Goal: Transaction & Acquisition: Book appointment/travel/reservation

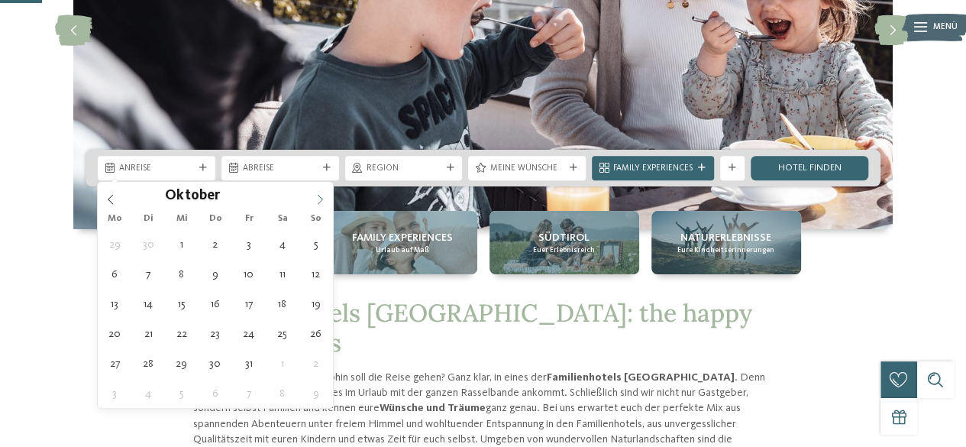
click at [318, 196] on icon at bounding box center [320, 199] width 11 height 11
type div "11.10.2025"
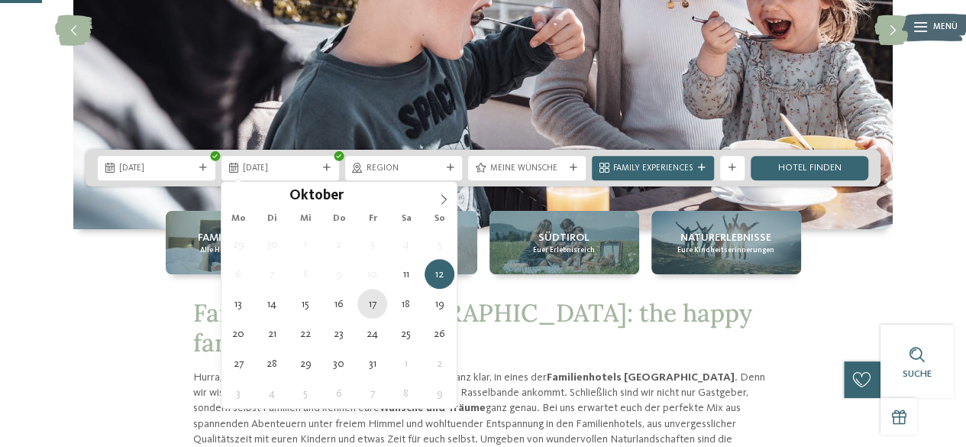
type div "17.10.2025"
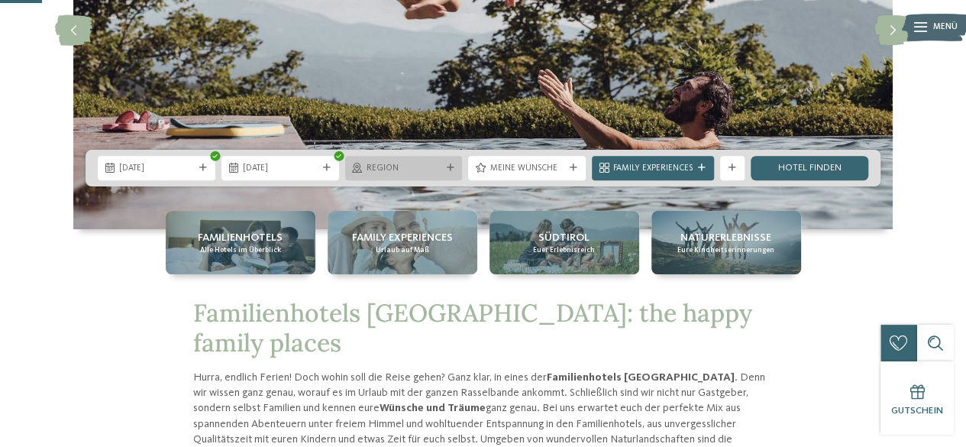
click at [420, 170] on span "Region" at bounding box center [403, 169] width 75 height 12
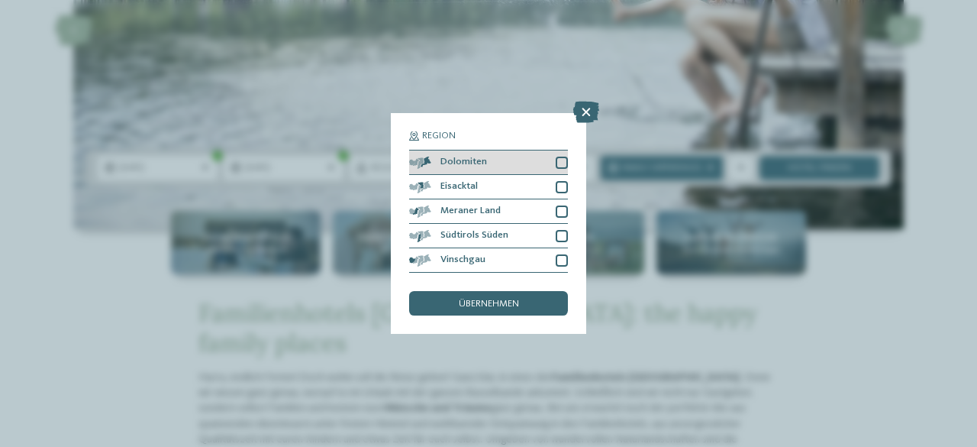
click at [567, 166] on div at bounding box center [562, 162] width 12 height 12
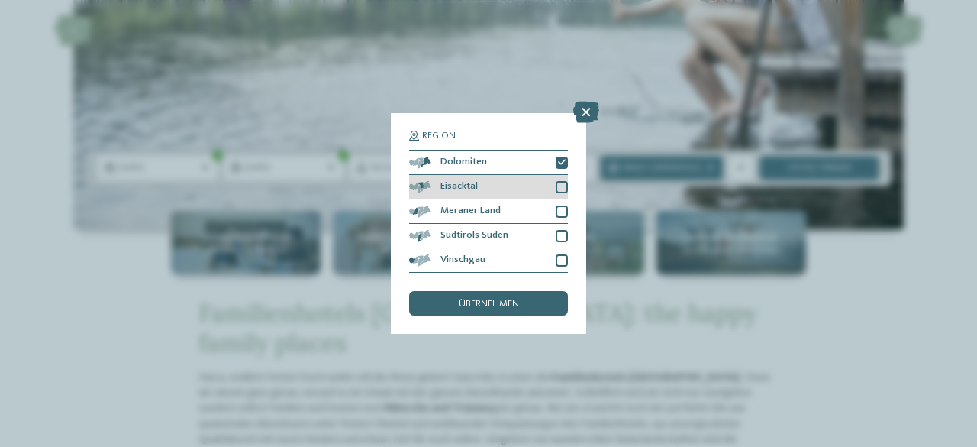
click at [560, 187] on div at bounding box center [562, 187] width 12 height 12
click at [565, 212] on div at bounding box center [562, 211] width 12 height 12
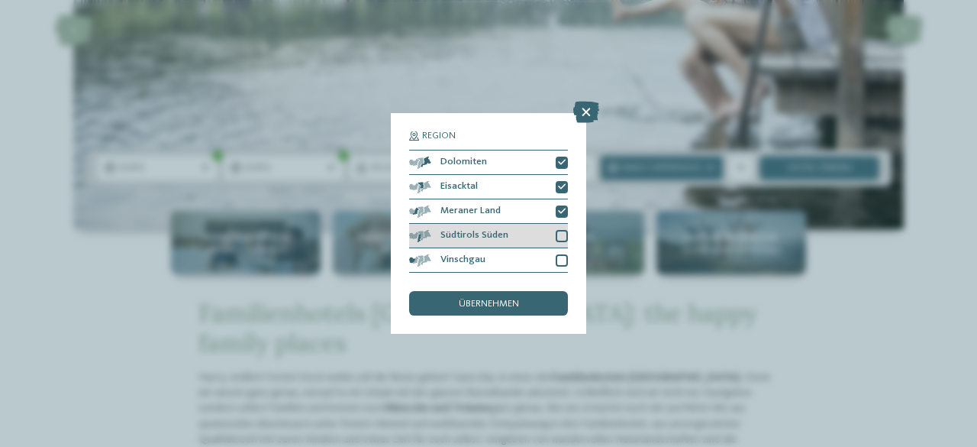
click at [565, 234] on div at bounding box center [562, 236] width 12 height 12
click at [563, 263] on div at bounding box center [562, 260] width 12 height 12
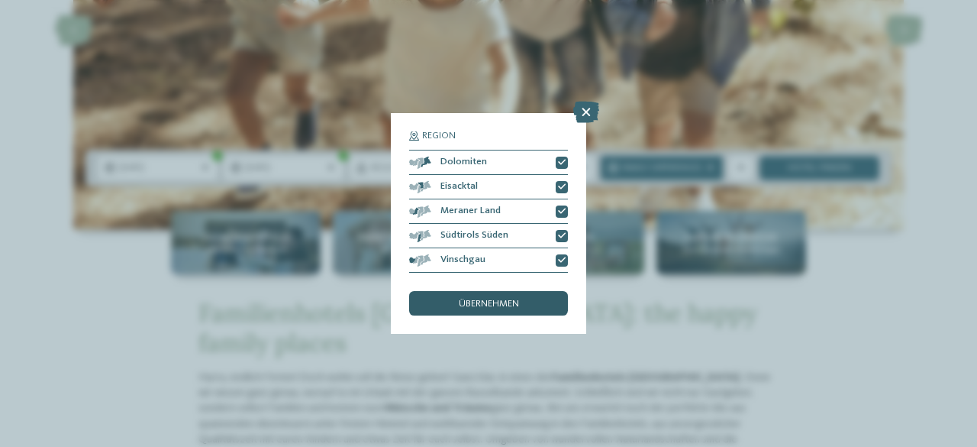
click at [496, 305] on span "übernehmen" at bounding box center [489, 304] width 60 height 10
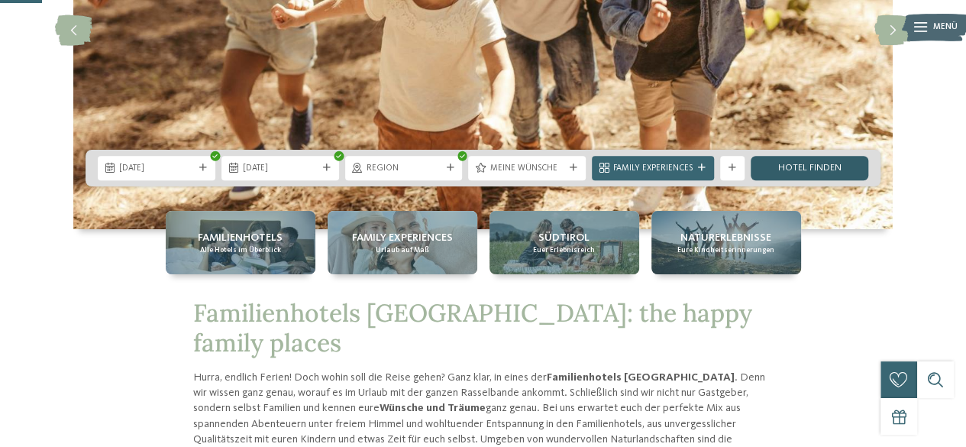
click at [780, 163] on link "Hotel finden" at bounding box center [809, 168] width 118 height 24
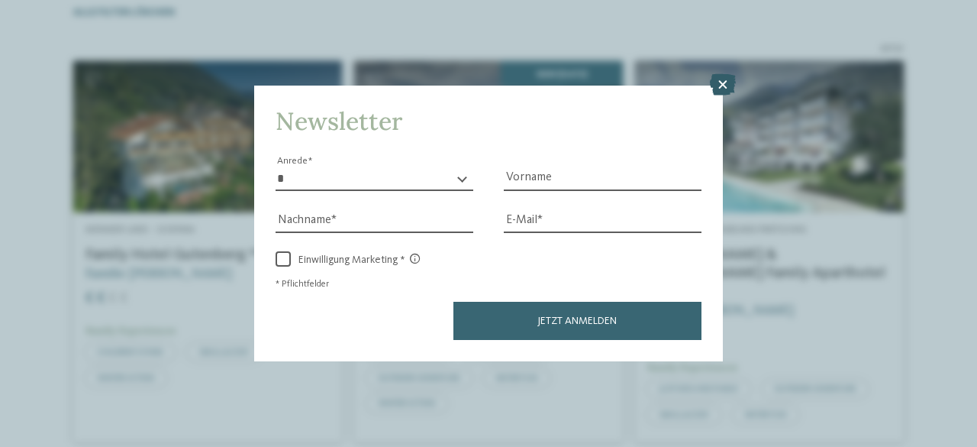
click at [721, 82] on icon at bounding box center [723, 84] width 26 height 21
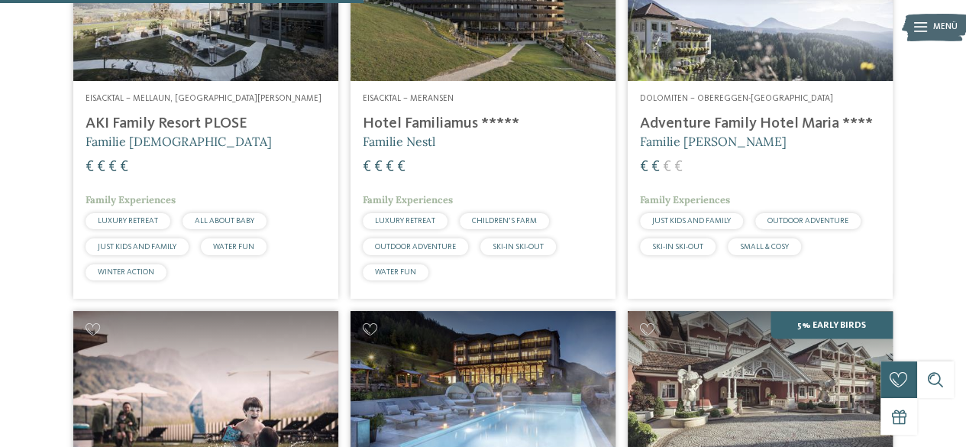
scroll to position [1293, 0]
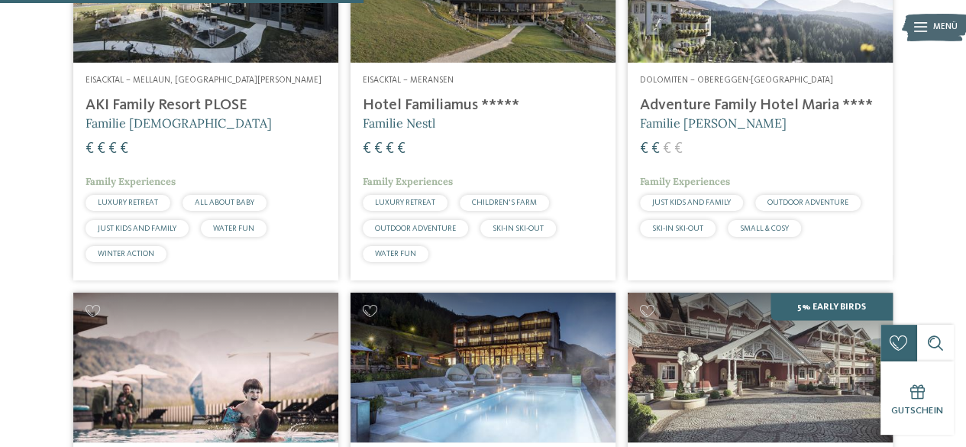
click at [702, 115] on h4 "Adventure Family Hotel Maria ****" at bounding box center [760, 105] width 240 height 18
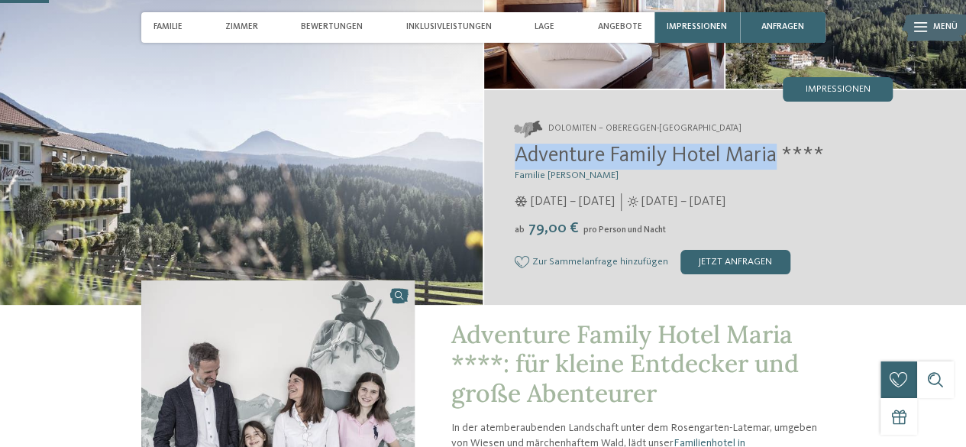
drag, startPoint x: 0, startPoint y: 0, endPoint x: 780, endPoint y: 152, distance: 794.8
click at [780, 152] on span "Adventure Family Hotel Maria ****" at bounding box center [669, 155] width 309 height 21
copy span "Adventure Family Hotel Maria"
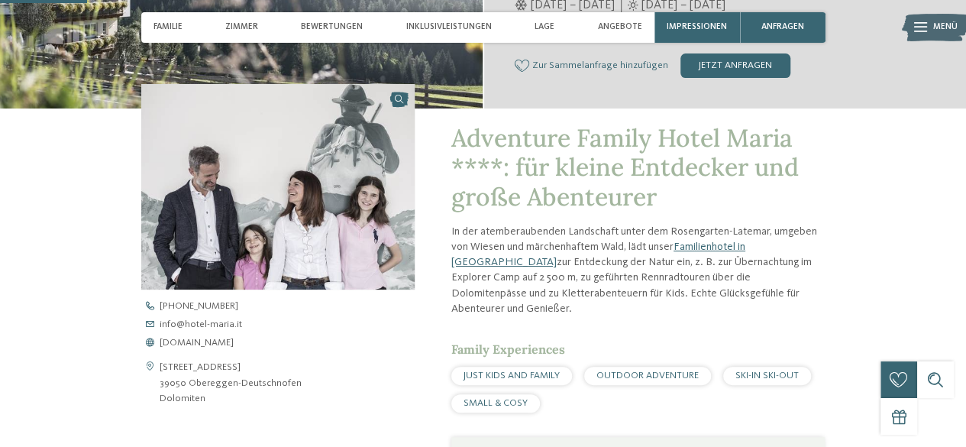
scroll to position [382, 0]
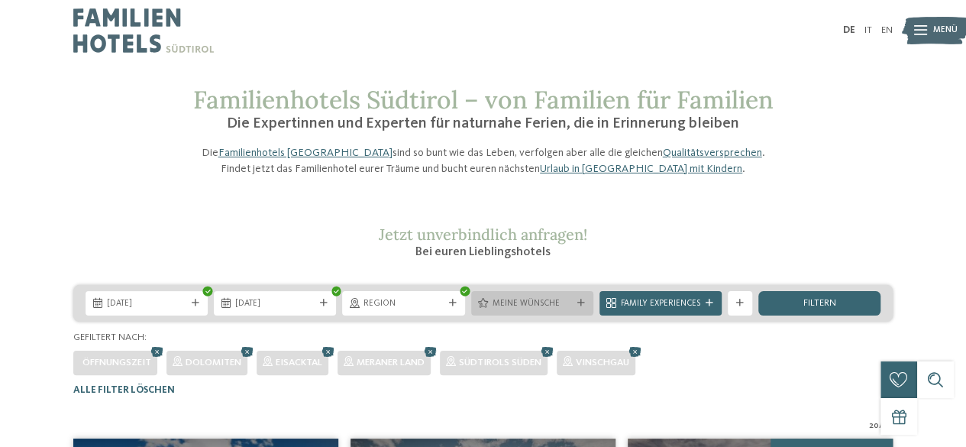
click at [580, 307] on icon at bounding box center [581, 303] width 8 height 8
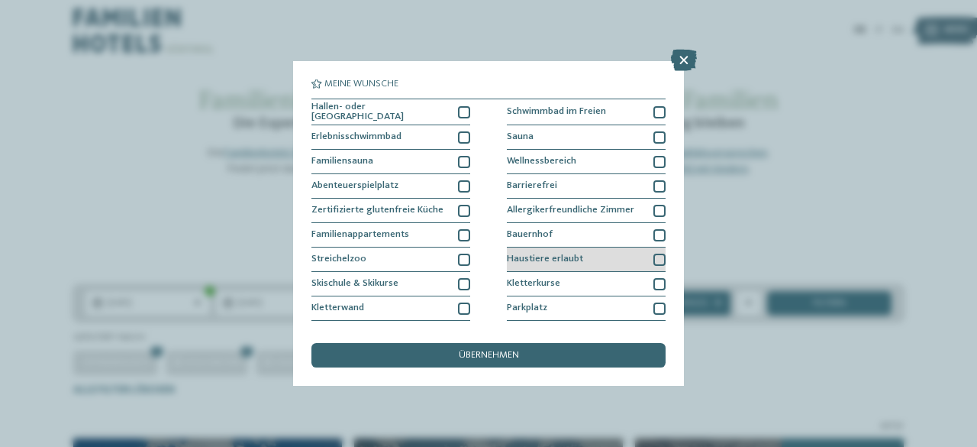
click at [653, 263] on div at bounding box center [659, 259] width 12 height 12
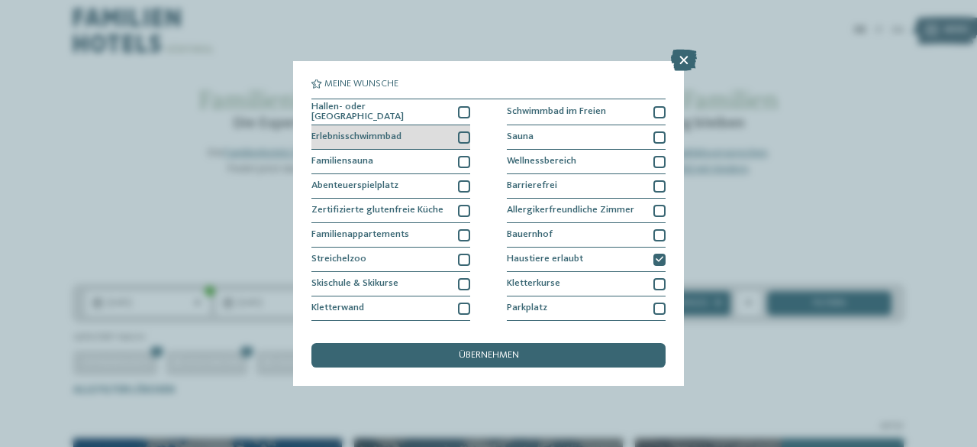
click at [460, 135] on div at bounding box center [464, 137] width 12 height 12
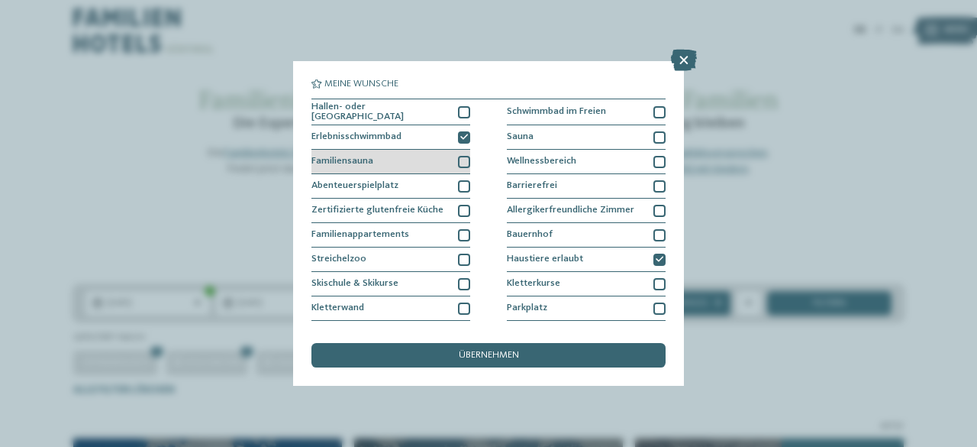
click at [460, 150] on div "Familiensauna" at bounding box center [390, 162] width 159 height 24
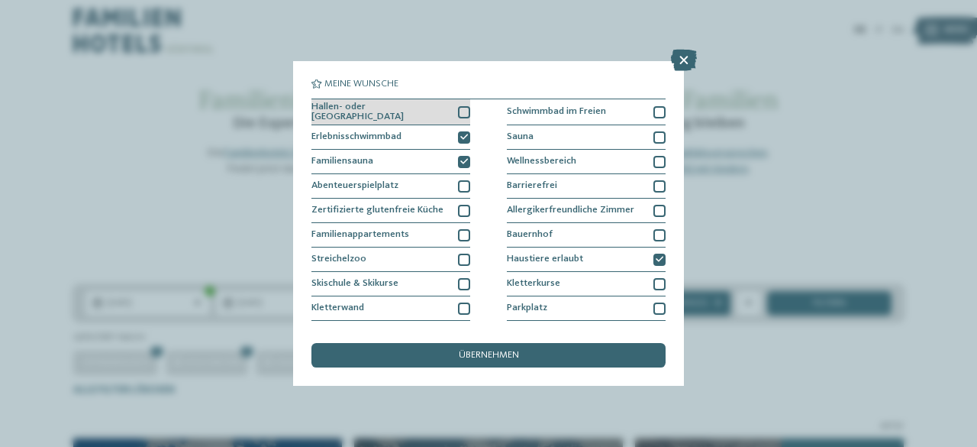
click at [461, 112] on div at bounding box center [464, 112] width 12 height 12
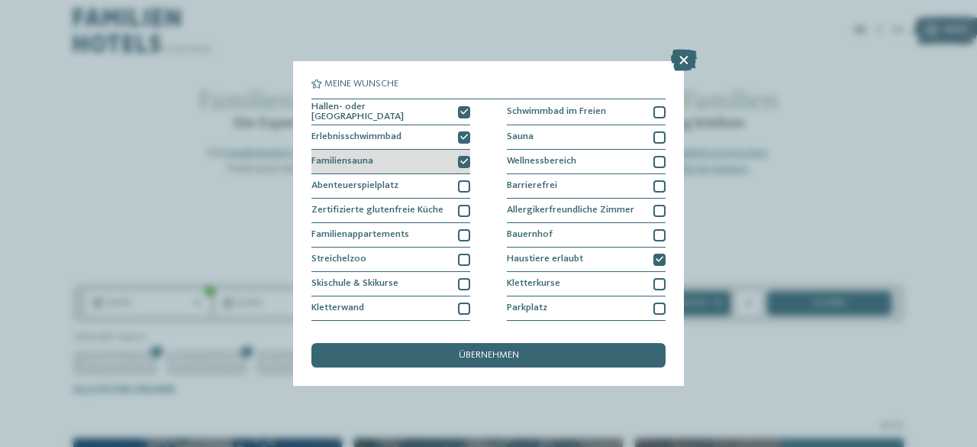
click at [458, 156] on div at bounding box center [464, 162] width 12 height 12
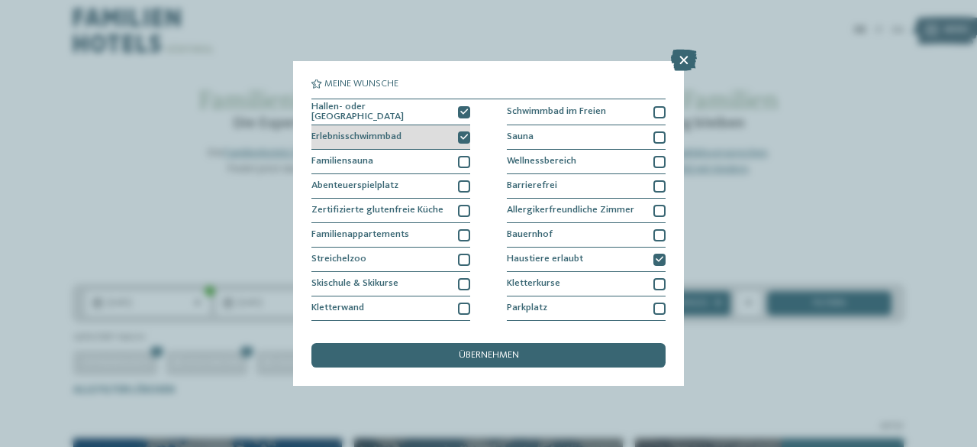
click at [460, 138] on icon at bounding box center [464, 138] width 8 height 8
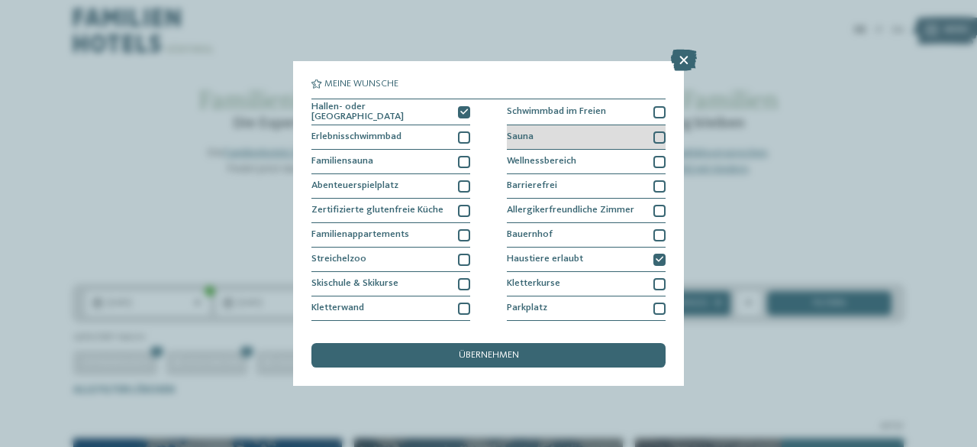
click at [645, 132] on div "Sauna" at bounding box center [586, 137] width 159 height 24
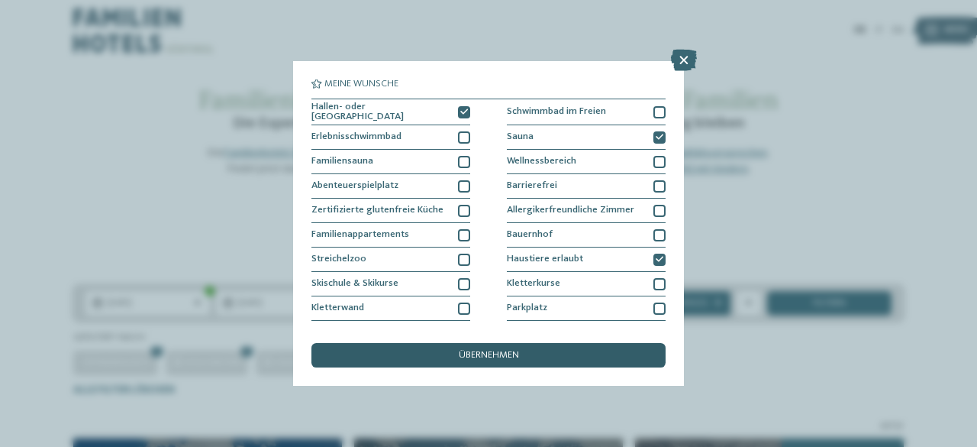
click at [500, 350] on span "übernehmen" at bounding box center [489, 355] width 60 height 10
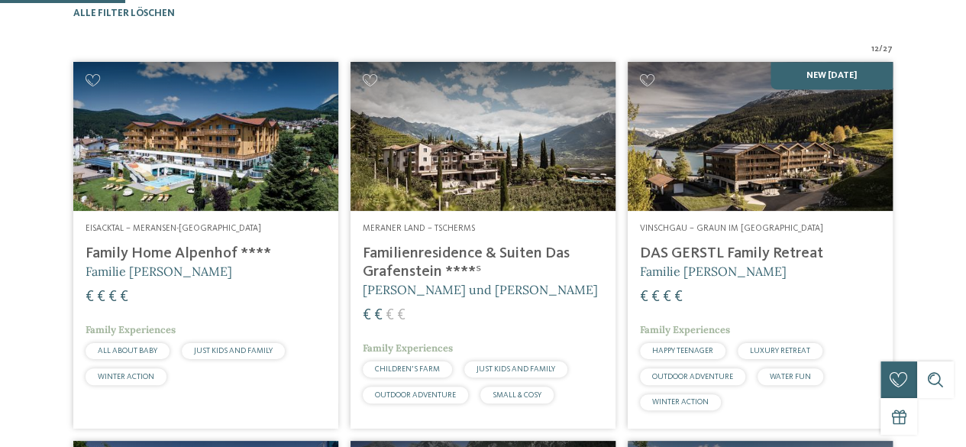
scroll to position [408, 0]
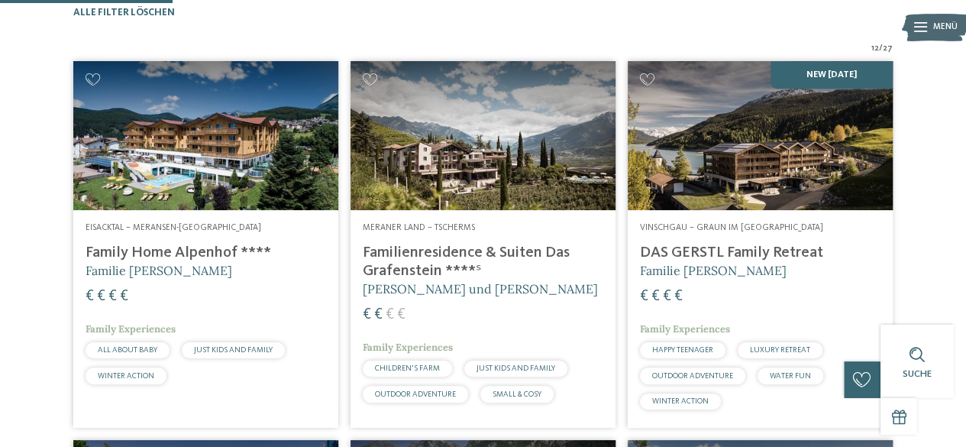
click at [695, 262] on h4 "DAS GERSTL Family Retreat" at bounding box center [760, 253] width 240 height 18
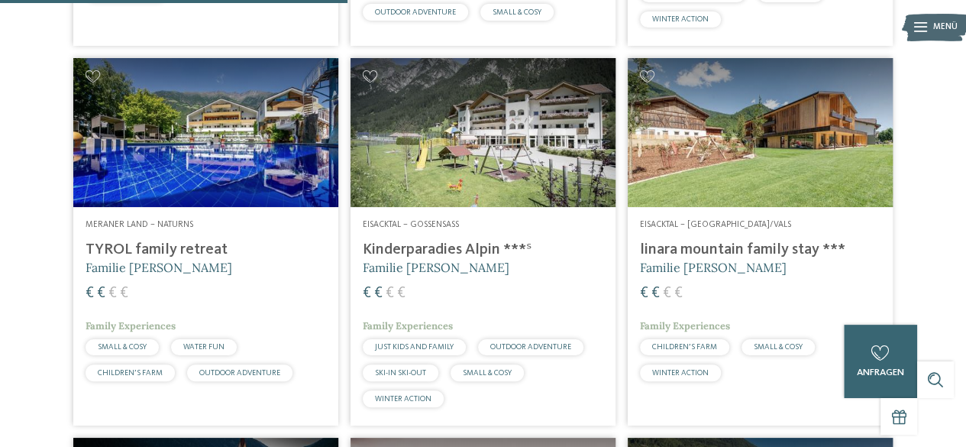
scroll to position [866, 0]
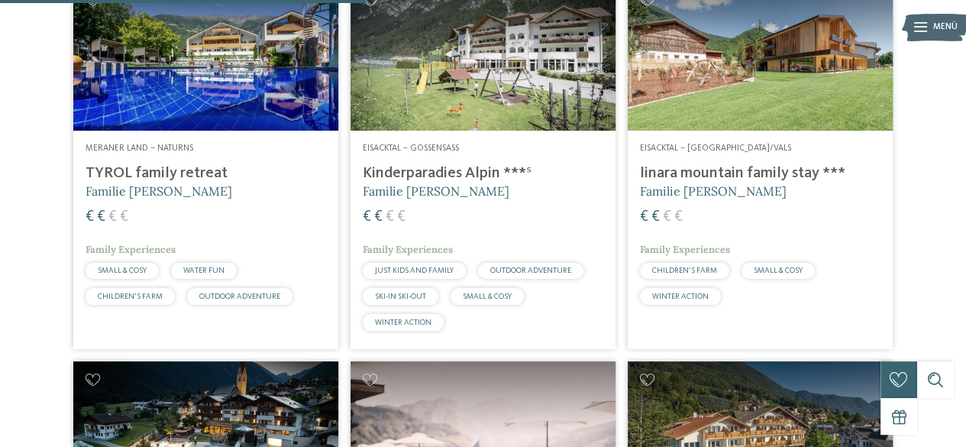
click at [139, 182] on h4 "TYROL family retreat" at bounding box center [206, 173] width 240 height 18
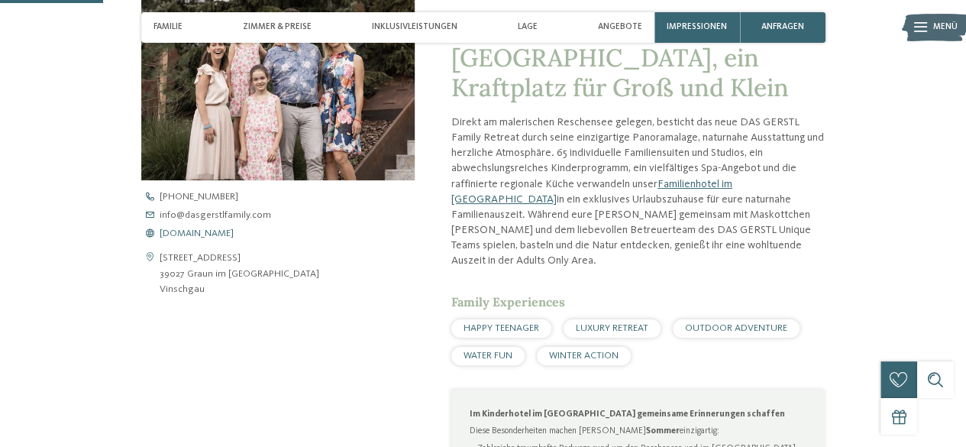
click at [234, 237] on span "www.dasgerstlfamily.com" at bounding box center [197, 234] width 74 height 10
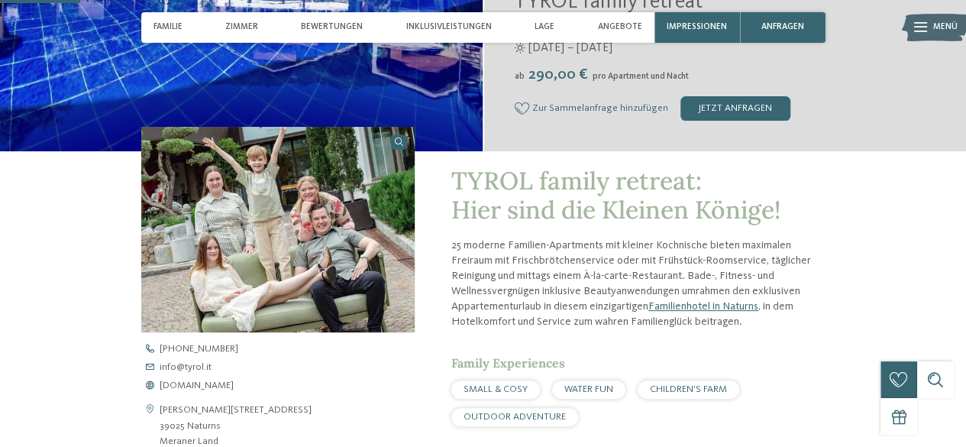
scroll to position [382, 0]
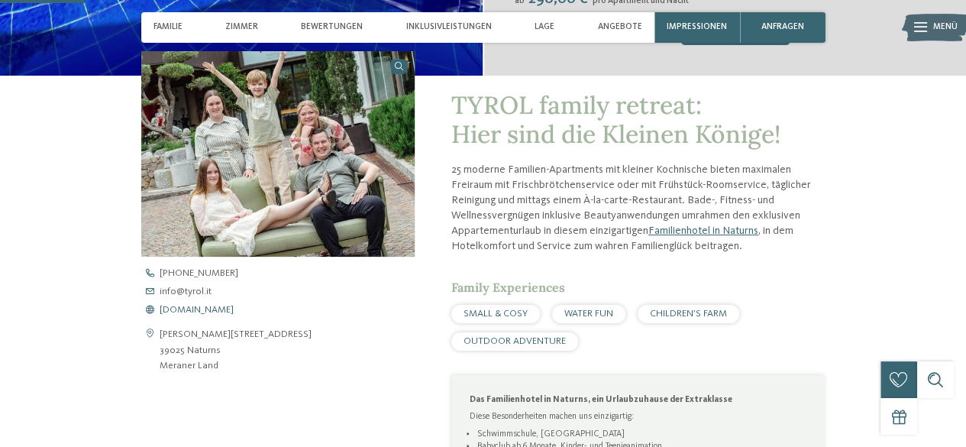
click at [200, 305] on span "[DOMAIN_NAME]" at bounding box center [197, 310] width 74 height 10
